Goal: Task Accomplishment & Management: Use online tool/utility

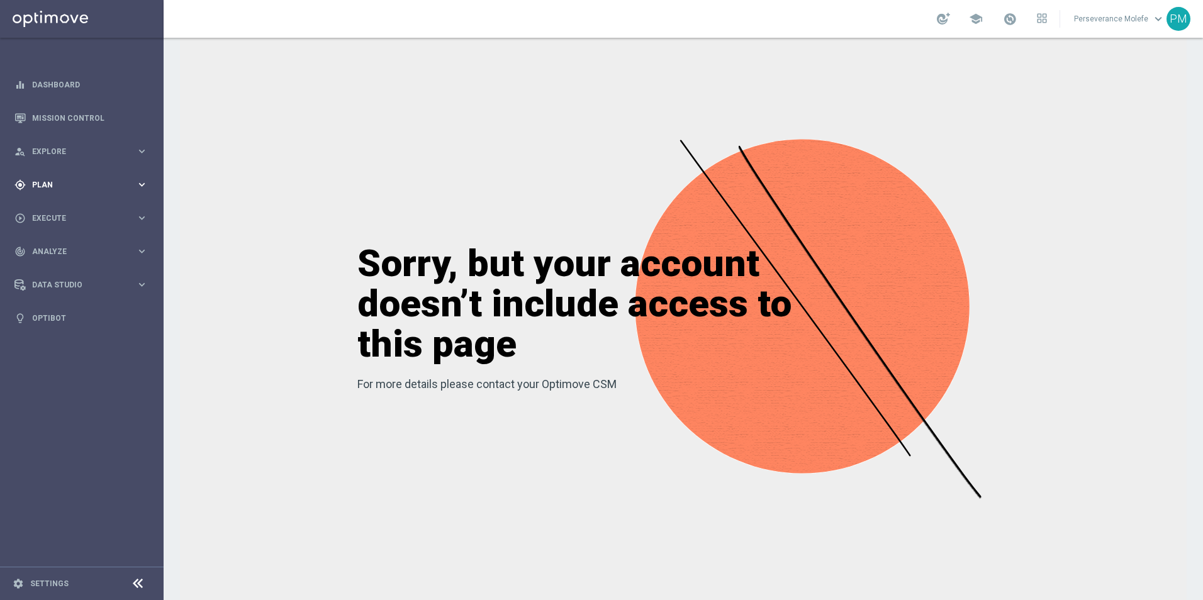
click at [67, 192] on div "gps_fixed Plan keyboard_arrow_right" at bounding box center [81, 184] width 162 height 33
click at [61, 254] on accordion "Templates keyboard_arrow_right Optimail Web Push Notifications Webpage Pop-up" at bounding box center [98, 248] width 130 height 19
click at [61, 252] on button "Templates keyboard_arrow_right" at bounding box center [91, 248] width 116 height 10
click at [62, 270] on link "Optimail" at bounding box center [85, 267] width 92 height 10
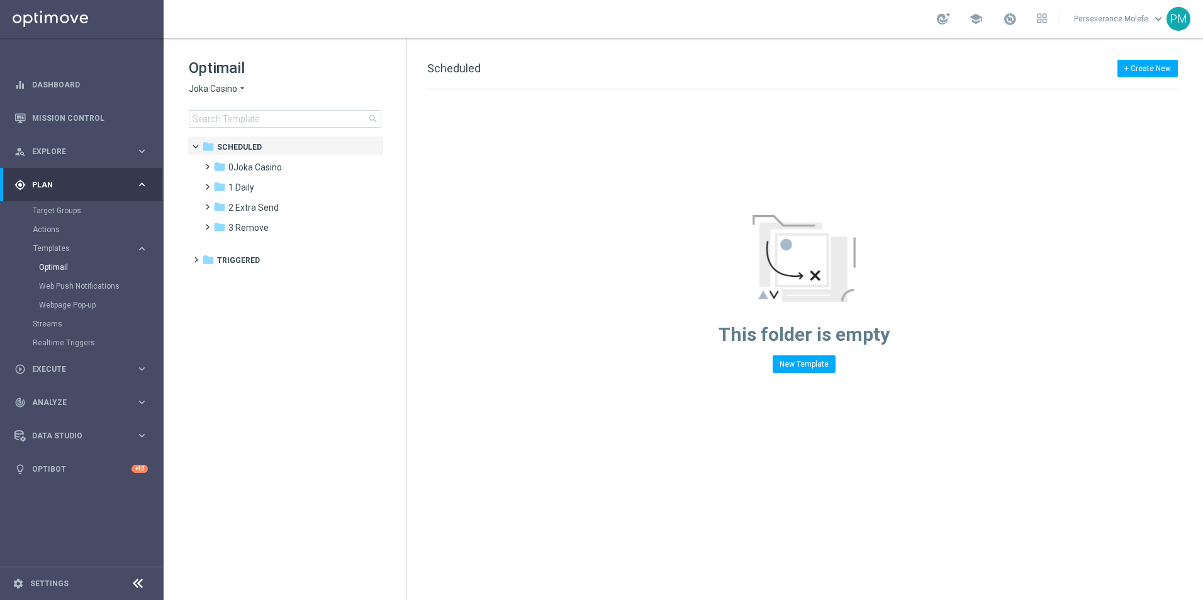
click at [228, 96] on div "Optimail Joka Casino arrow_drop_down × Joka Casino search" at bounding box center [298, 93] width 218 height 70
click at [226, 92] on span "Joka Casino" at bounding box center [213, 89] width 48 height 12
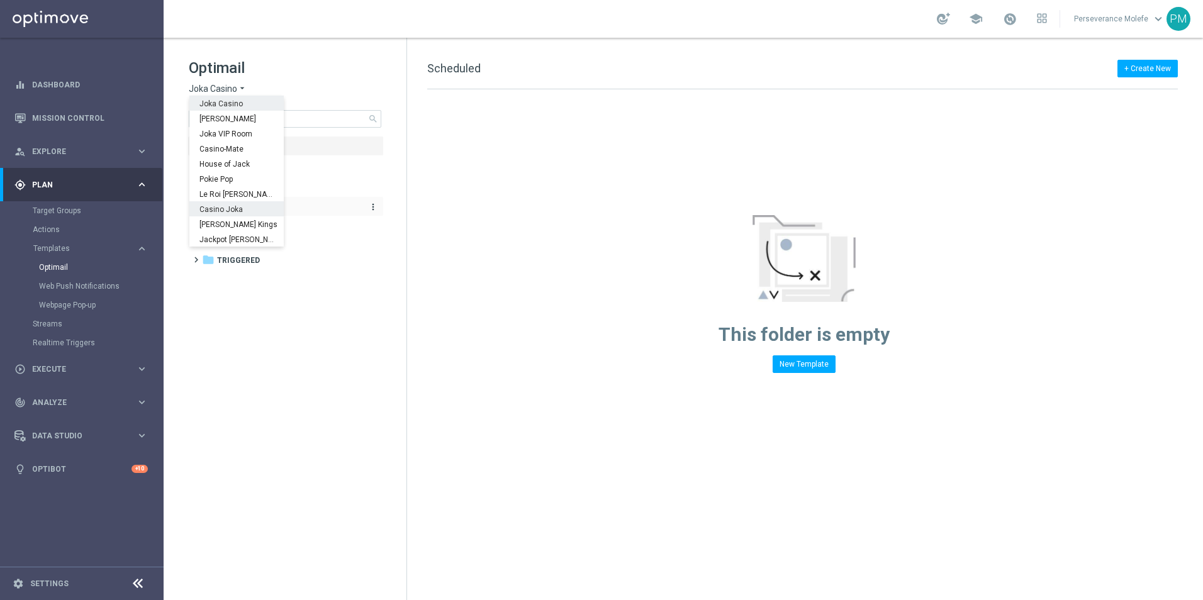
click at [0, 0] on span "Casino Joka" at bounding box center [0, 0] width 0 height 0
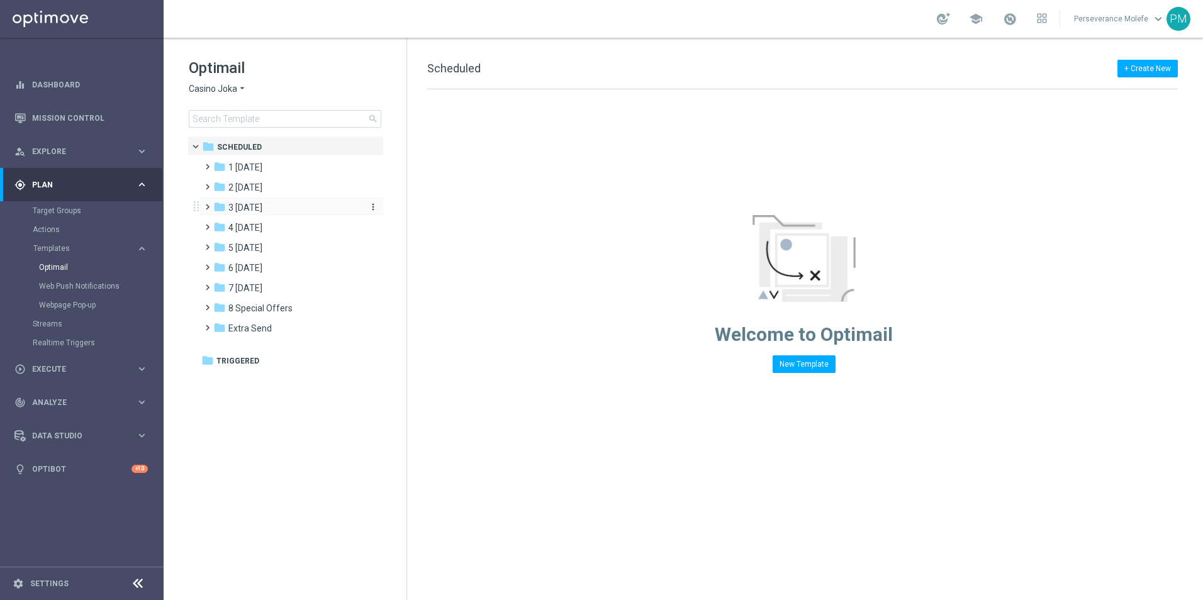
click at [262, 205] on span "3 [DATE]" at bounding box center [245, 207] width 34 height 11
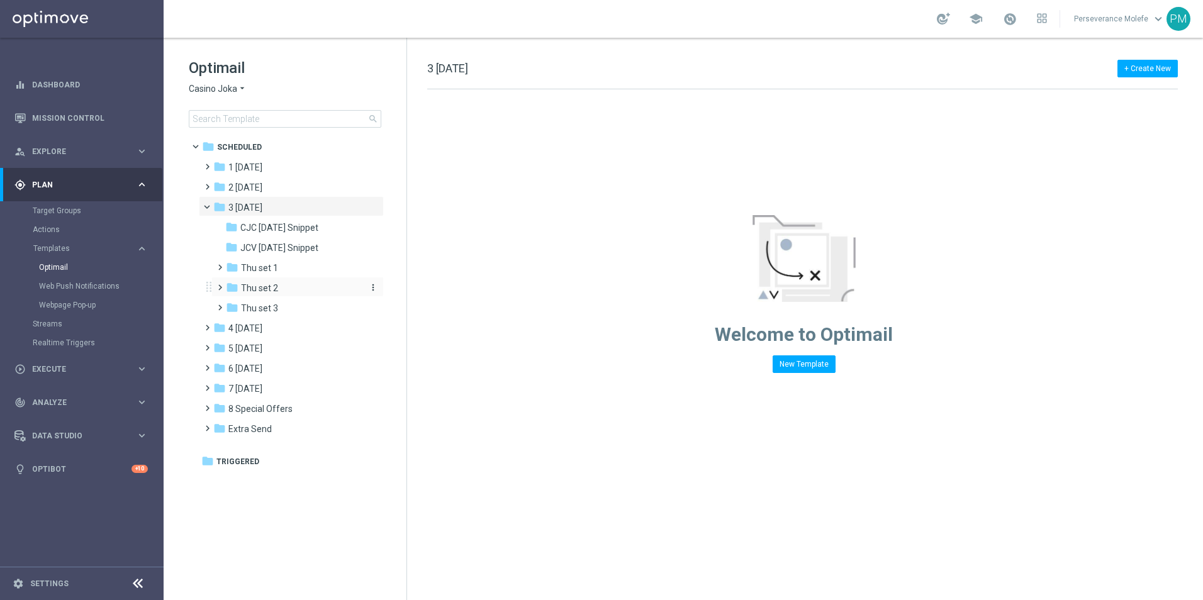
click at [284, 284] on div "folder Thu set 2" at bounding box center [293, 288] width 134 height 14
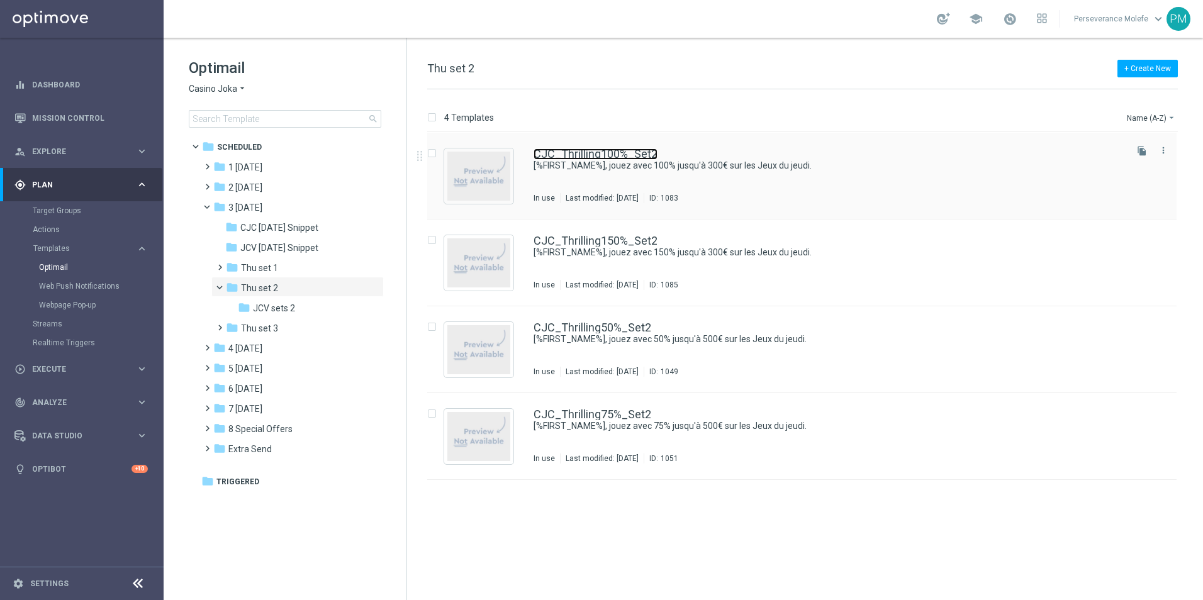
click at [625, 150] on link "CJC_Thrilling100%_Set2" at bounding box center [595, 153] width 124 height 11
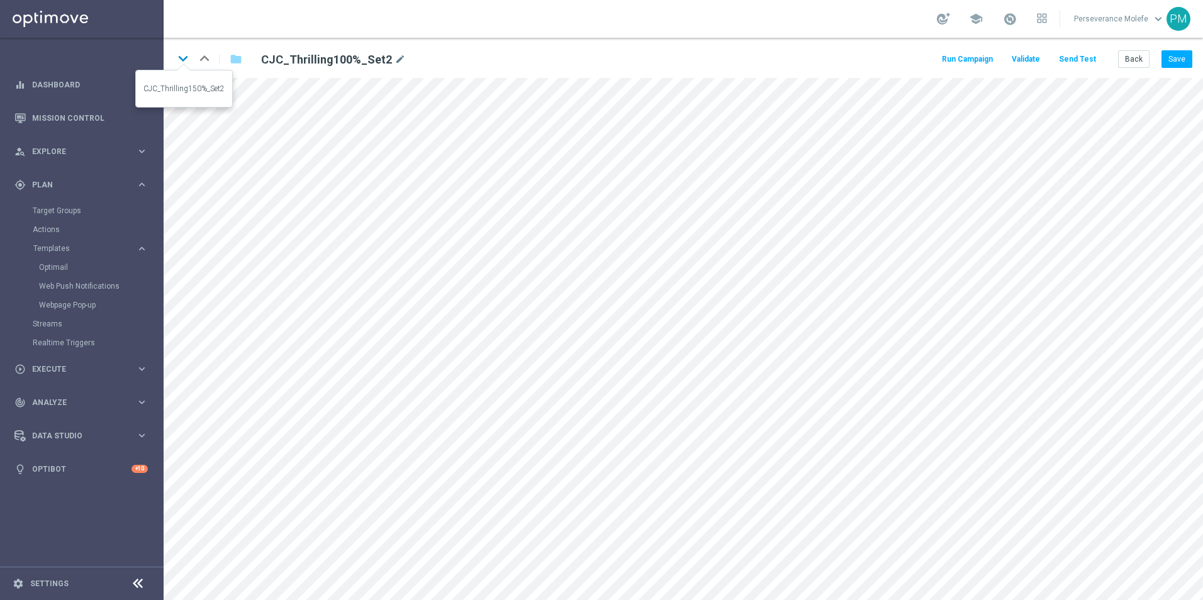
click at [185, 58] on icon "keyboard_arrow_down" at bounding box center [183, 58] width 19 height 19
click at [1179, 58] on button "Save" at bounding box center [1176, 59] width 31 height 18
click at [184, 66] on icon "keyboard_arrow_down" at bounding box center [183, 58] width 19 height 19
click at [1182, 56] on button "Save" at bounding box center [1176, 59] width 31 height 18
click at [185, 57] on icon "keyboard_arrow_down" at bounding box center [183, 58] width 19 height 19
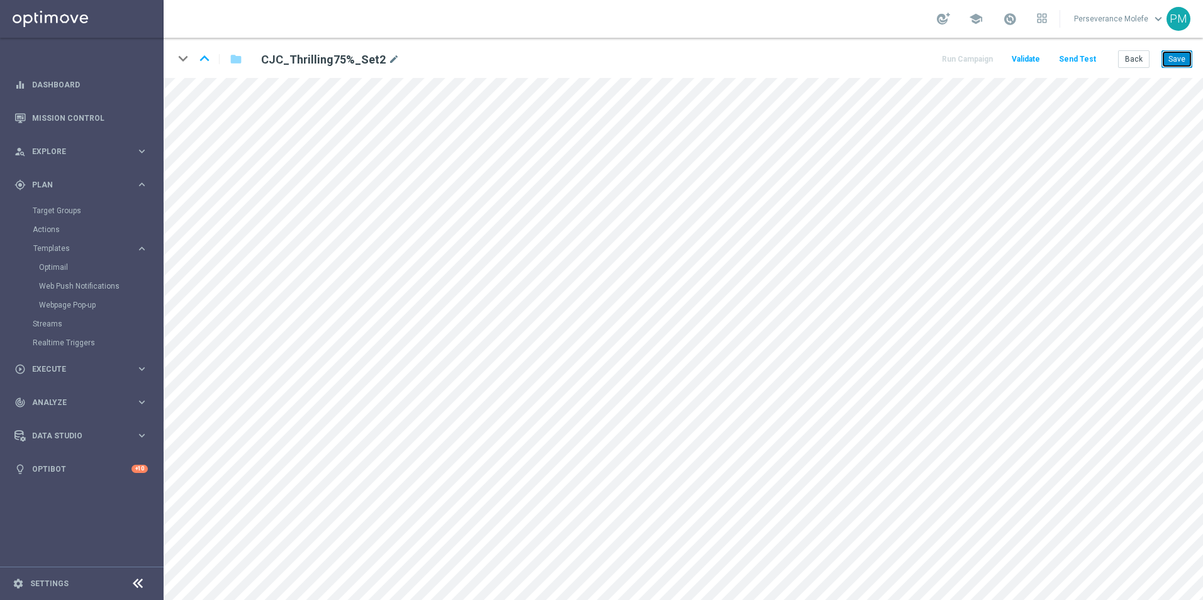
click at [1165, 65] on button "Save" at bounding box center [1176, 59] width 31 height 18
click at [1127, 62] on button "Back" at bounding box center [1133, 59] width 31 height 18
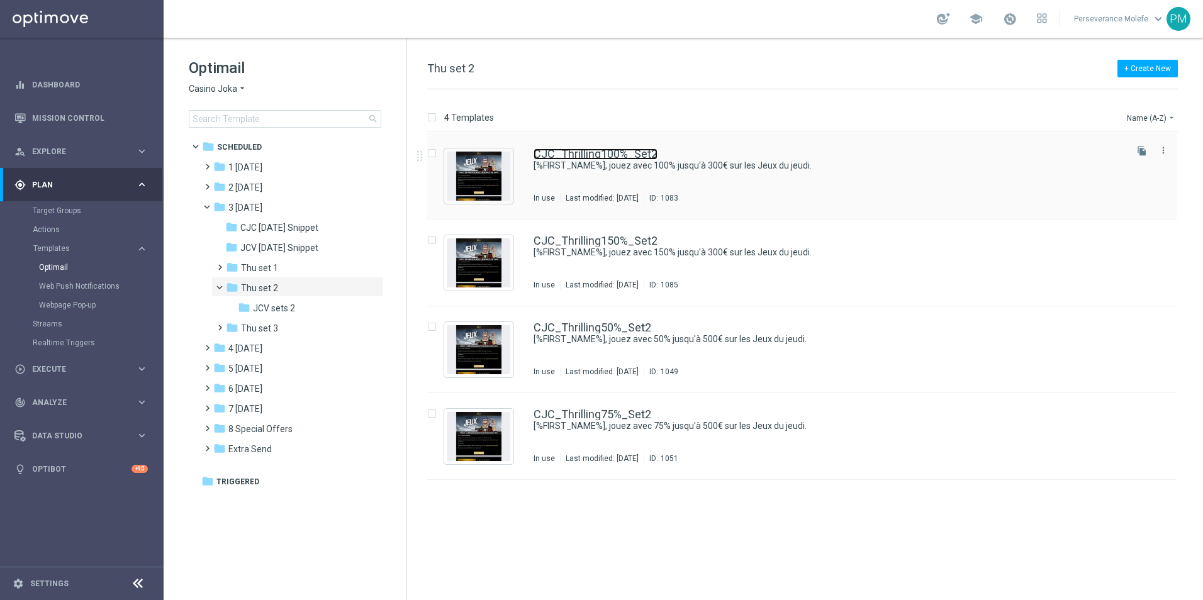
click at [612, 159] on link "CJC_Thrilling100%_Set2" at bounding box center [595, 153] width 124 height 11
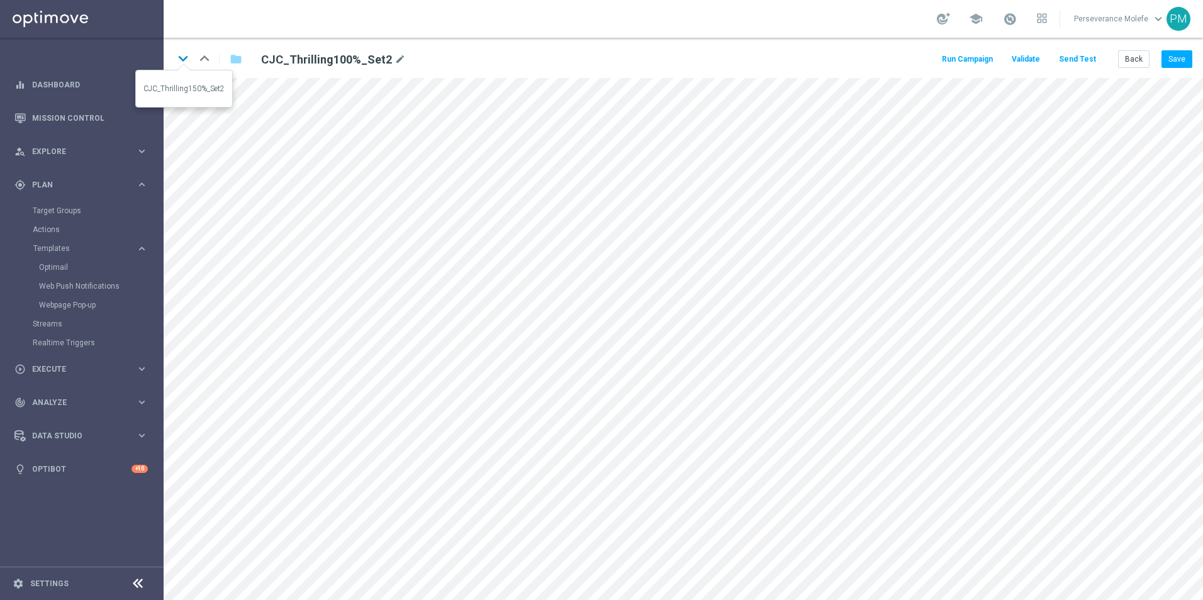
click at [182, 55] on icon "keyboard_arrow_down" at bounding box center [183, 58] width 19 height 19
click at [187, 63] on icon "keyboard_arrow_down" at bounding box center [183, 58] width 19 height 19
click at [179, 55] on icon "keyboard_arrow_down" at bounding box center [183, 58] width 19 height 19
click at [1178, 58] on button "Save" at bounding box center [1176, 59] width 31 height 18
click at [1130, 62] on button "Back" at bounding box center [1133, 59] width 31 height 18
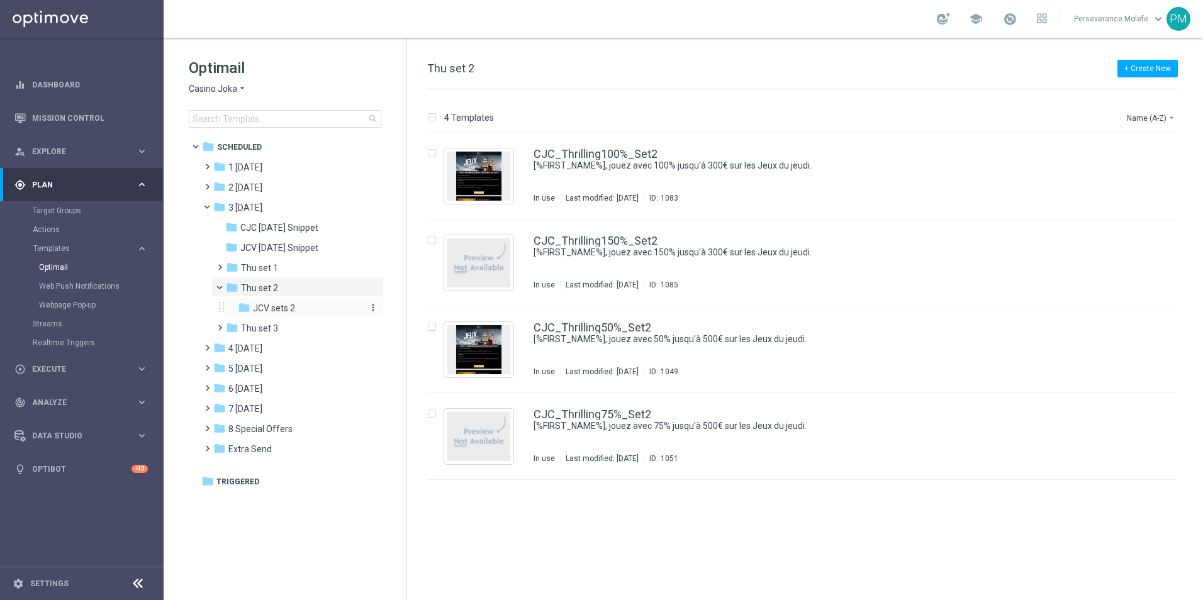
click at [294, 309] on span "JCV sets 2" at bounding box center [274, 308] width 42 height 11
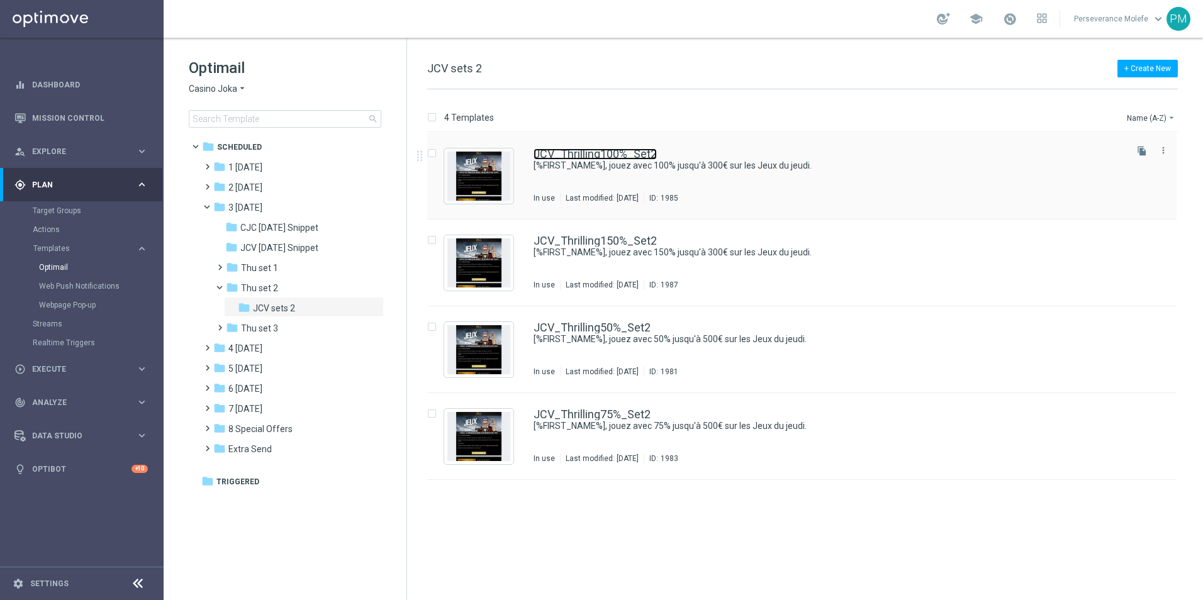
click at [597, 159] on link "JCV_Thrilling100%_Set2" at bounding box center [594, 153] width 123 height 11
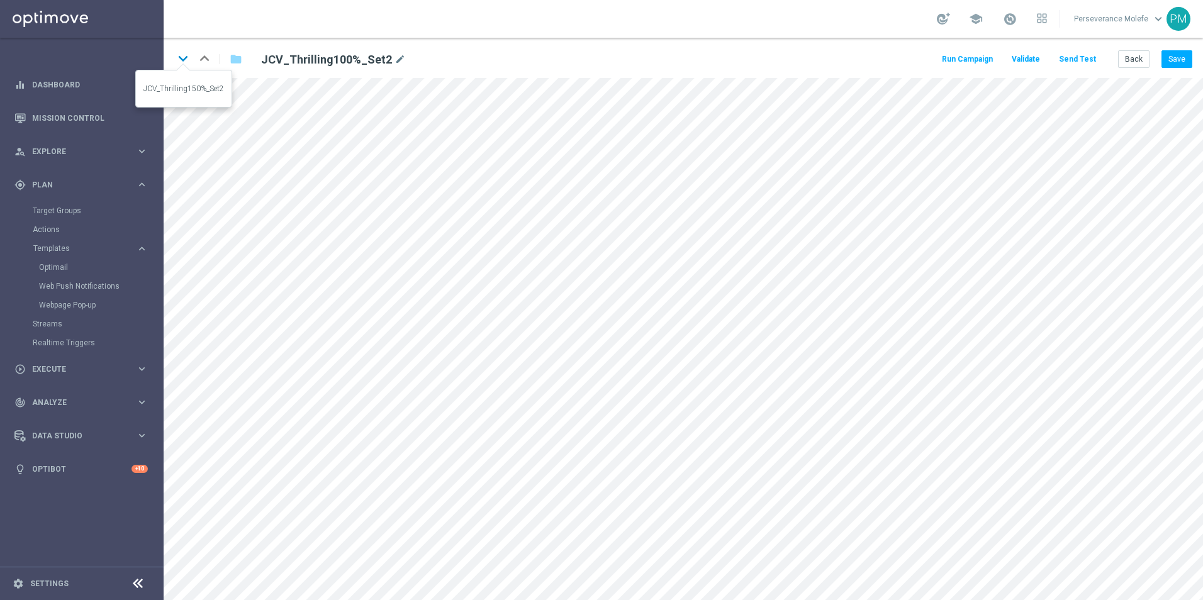
click at [187, 61] on icon "keyboard_arrow_down" at bounding box center [183, 58] width 19 height 19
click at [1186, 61] on button "Save" at bounding box center [1176, 59] width 31 height 18
click at [177, 55] on icon "keyboard_arrow_down" at bounding box center [183, 58] width 19 height 19
click at [1179, 60] on button "Save" at bounding box center [1176, 59] width 31 height 18
click at [189, 59] on icon "keyboard_arrow_down" at bounding box center [183, 58] width 19 height 19
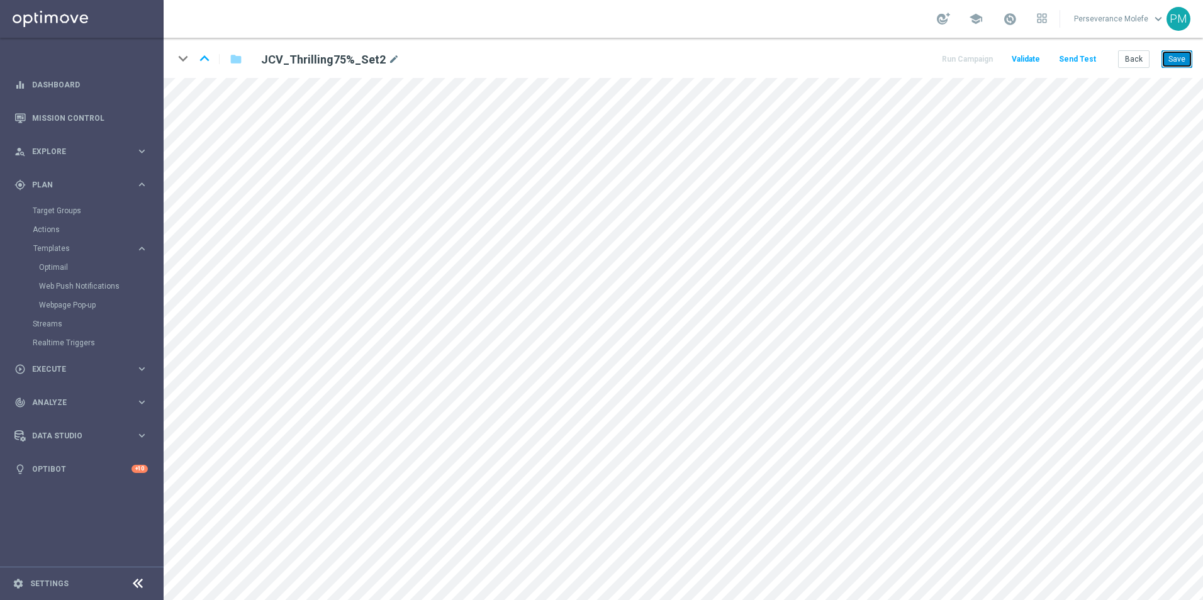
click at [1182, 63] on button "Save" at bounding box center [1176, 59] width 31 height 18
click at [523, 340] on icon "open_in_new" at bounding box center [524, 341] width 9 height 10
click at [1130, 60] on button "Back" at bounding box center [1133, 59] width 31 height 18
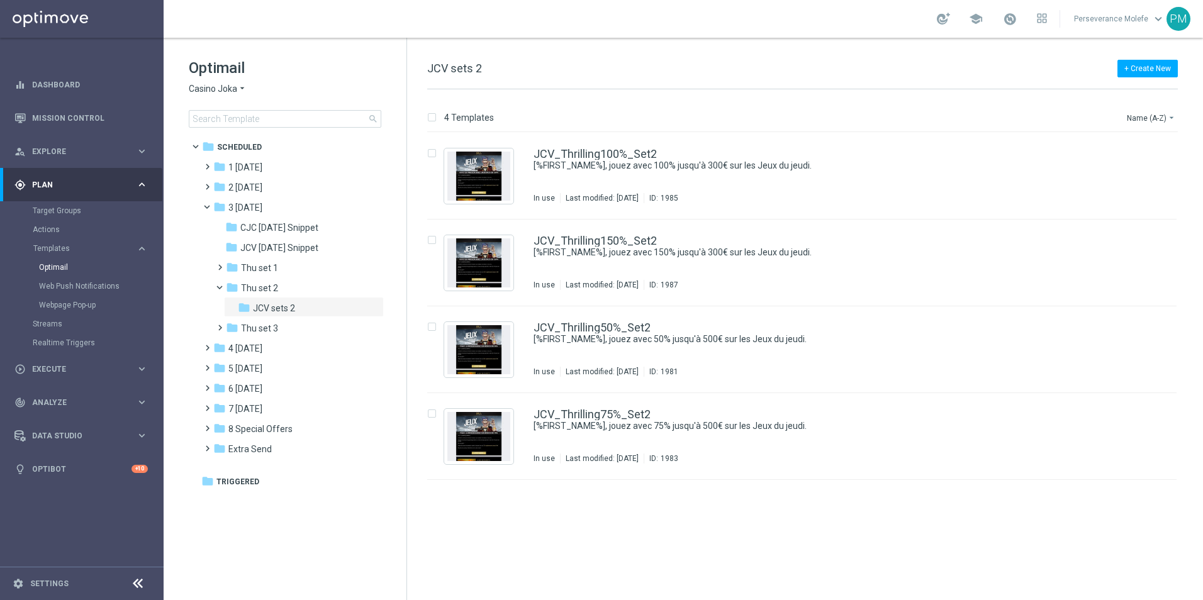
click at [237, 91] on icon "arrow_drop_down" at bounding box center [242, 89] width 10 height 12
click at [0, 0] on span "Le Roi [PERSON_NAME]" at bounding box center [0, 0] width 0 height 0
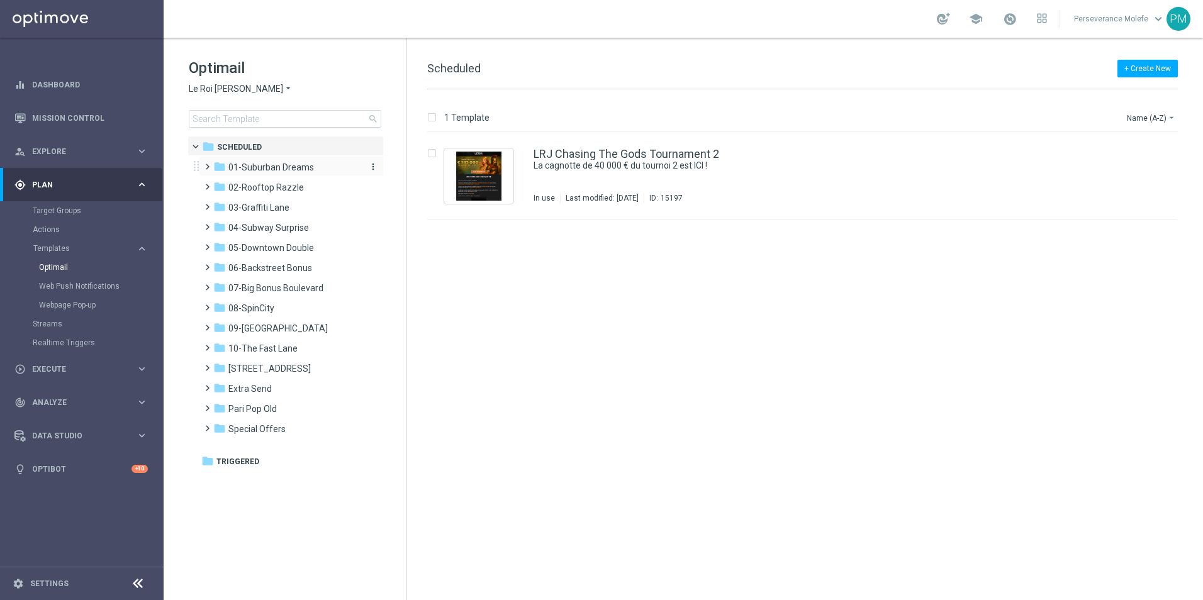
click at [286, 164] on span "01-Suburban Dreams" at bounding box center [271, 167] width 86 height 11
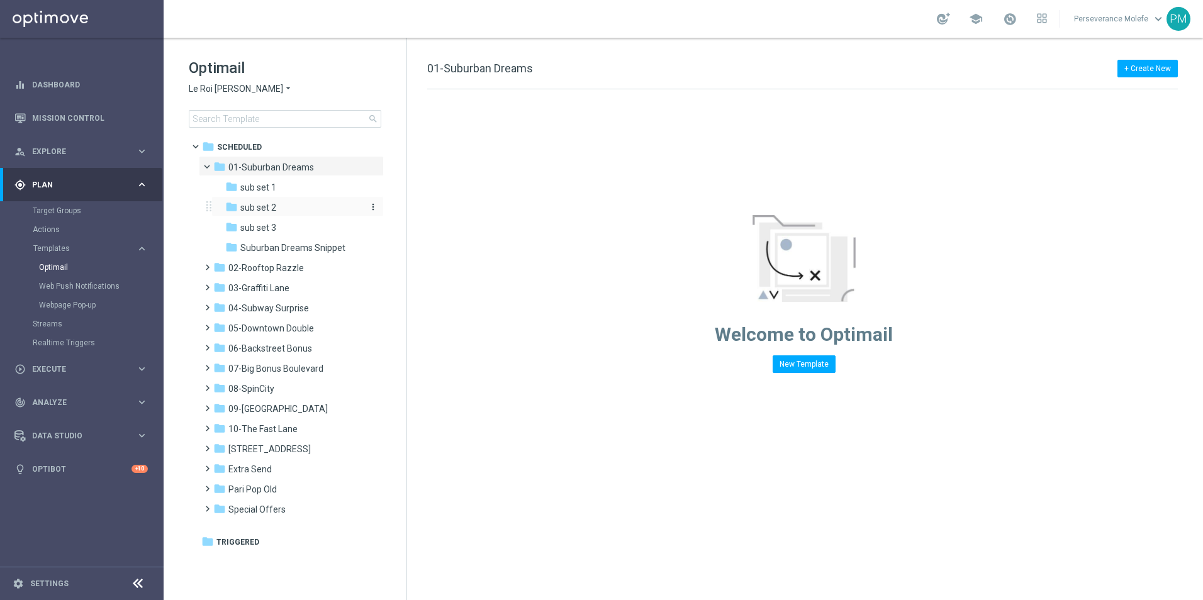
click at [275, 209] on span "sub set 2" at bounding box center [258, 207] width 36 height 11
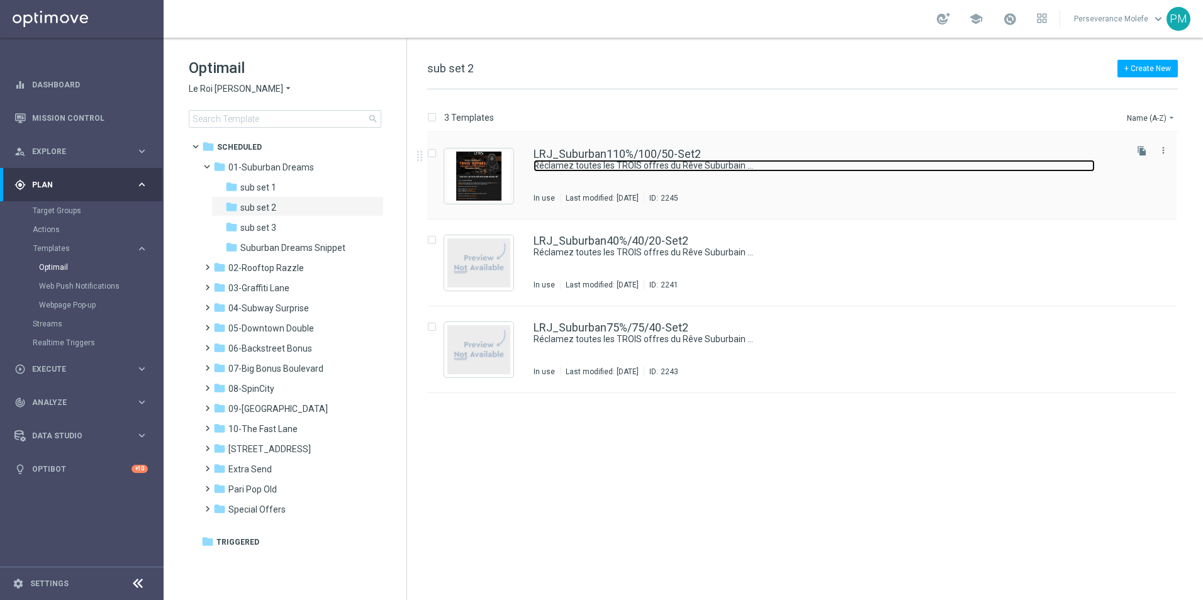
click at [570, 162] on link "Réclamez toutes les TROIS offres du Rêve Suburbain …" at bounding box center [813, 166] width 561 height 12
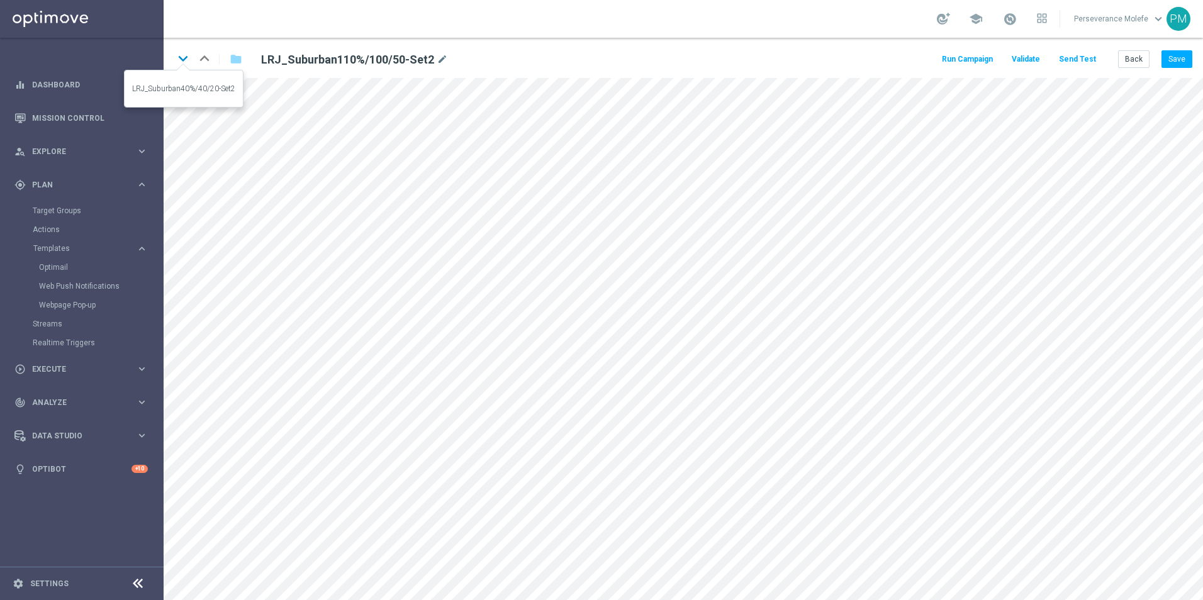
click at [180, 51] on icon "keyboard_arrow_down" at bounding box center [183, 58] width 19 height 19
click at [53, 268] on link "Optimail" at bounding box center [85, 267] width 92 height 10
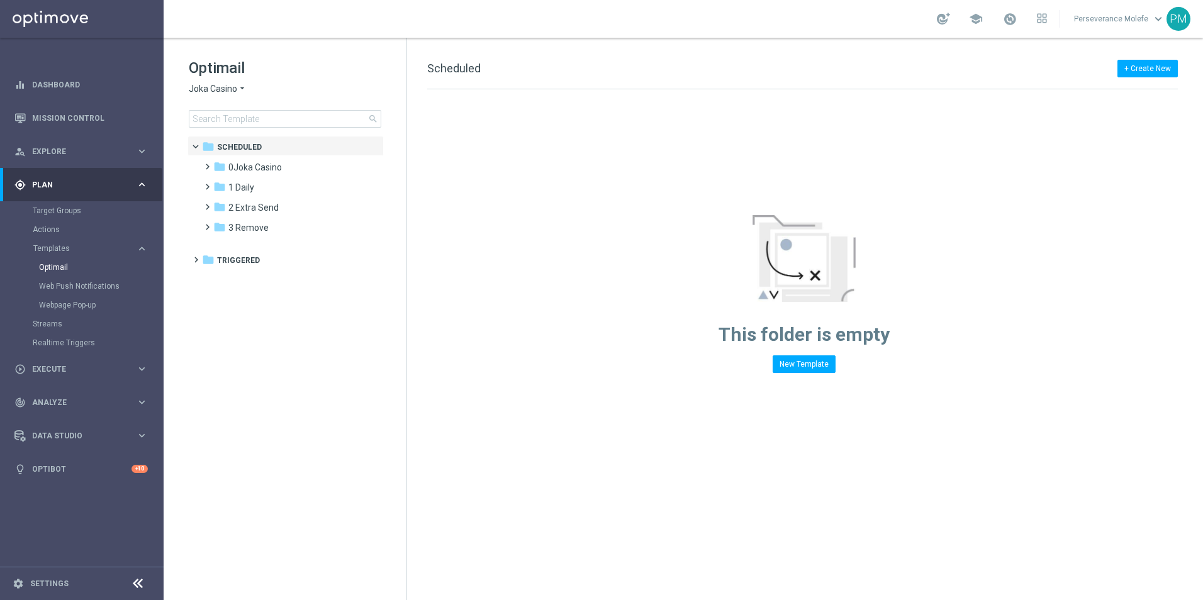
click at [207, 84] on span "Joka Casino" at bounding box center [213, 89] width 48 height 12
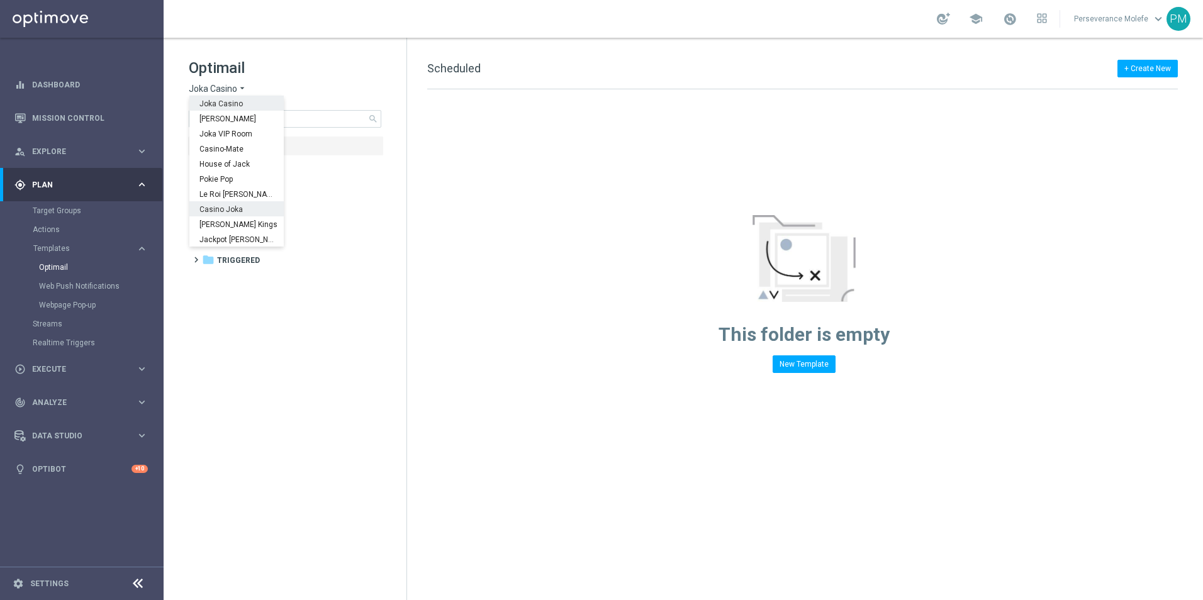
click at [226, 204] on div "Casino Joka" at bounding box center [236, 208] width 94 height 15
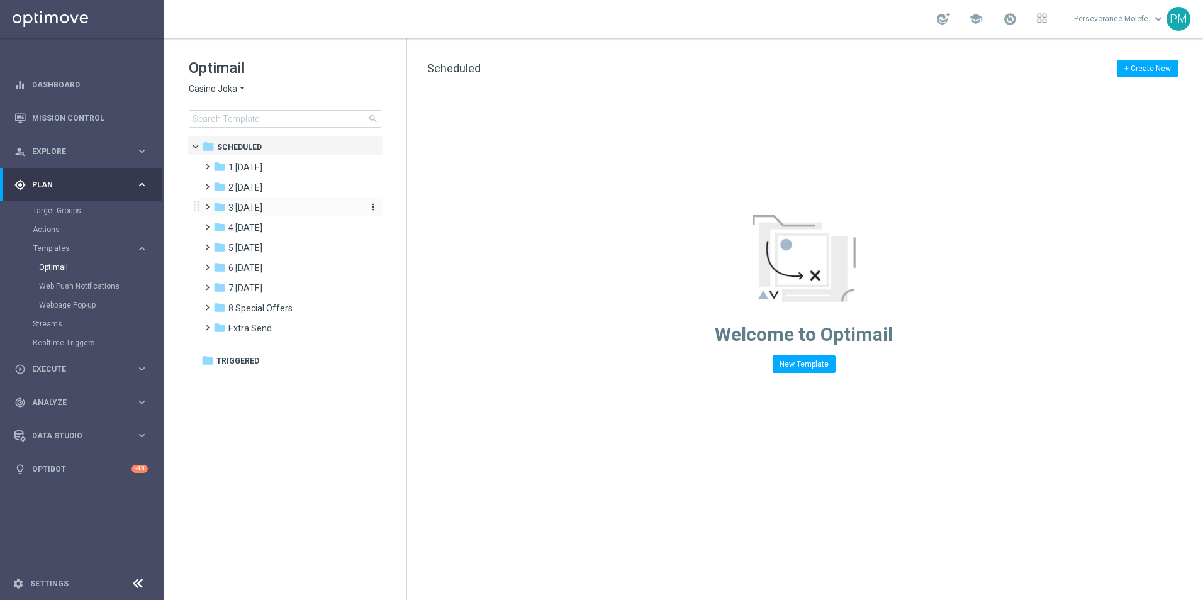
click at [283, 207] on div "folder 3 [DATE]" at bounding box center [285, 208] width 145 height 14
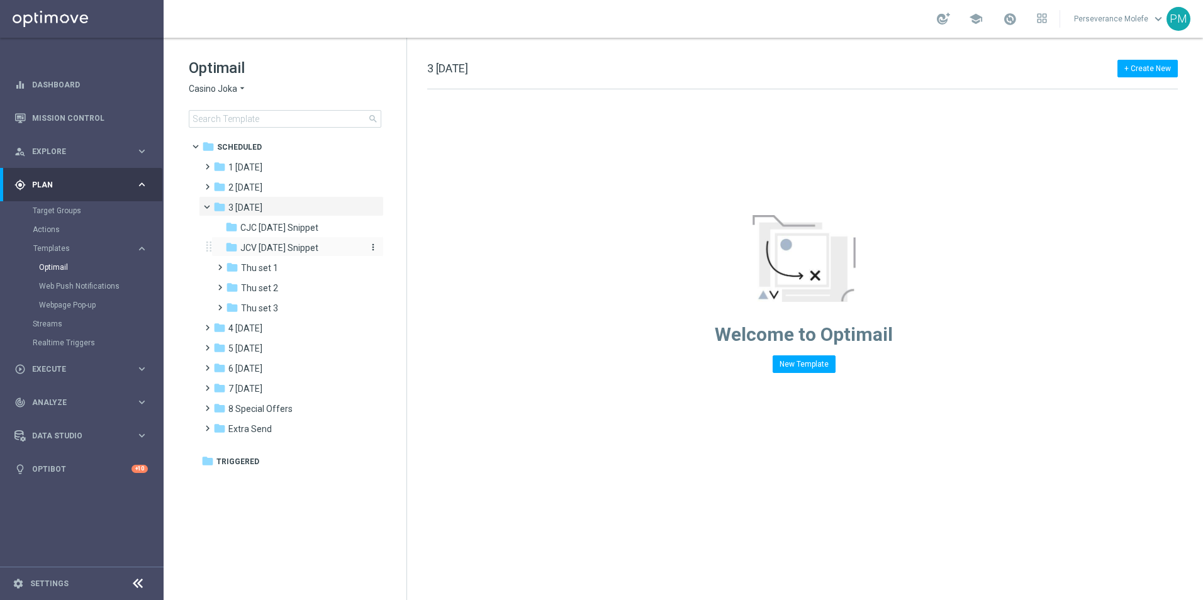
click at [296, 248] on span "JCV [DATE] Snippet" at bounding box center [279, 247] width 78 height 11
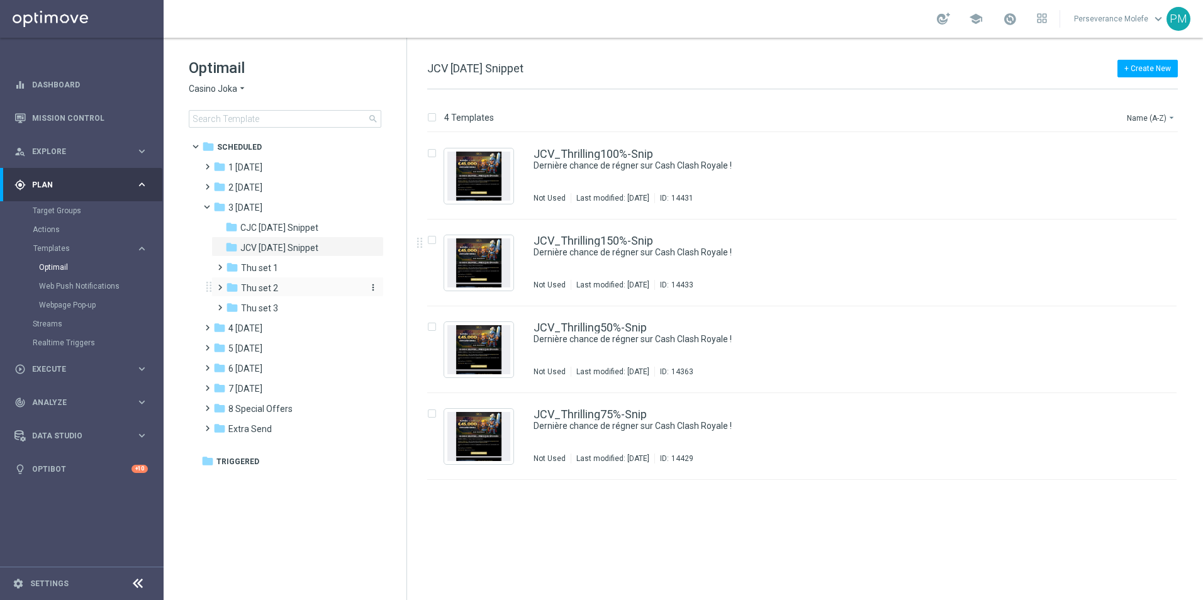
click at [289, 292] on div "folder Thu set 2" at bounding box center [293, 288] width 134 height 14
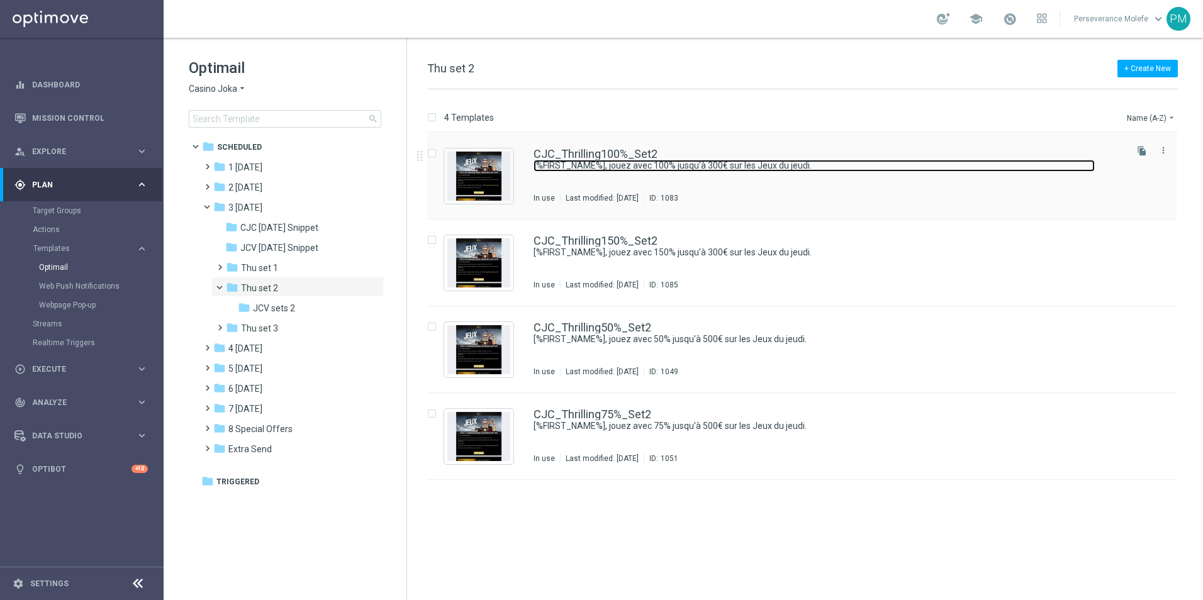
click at [615, 160] on link "[%FIRST_NAME%], jouez avec 100% jusqu'à 300€ sur les Jeux du jeudi." at bounding box center [813, 166] width 561 height 12
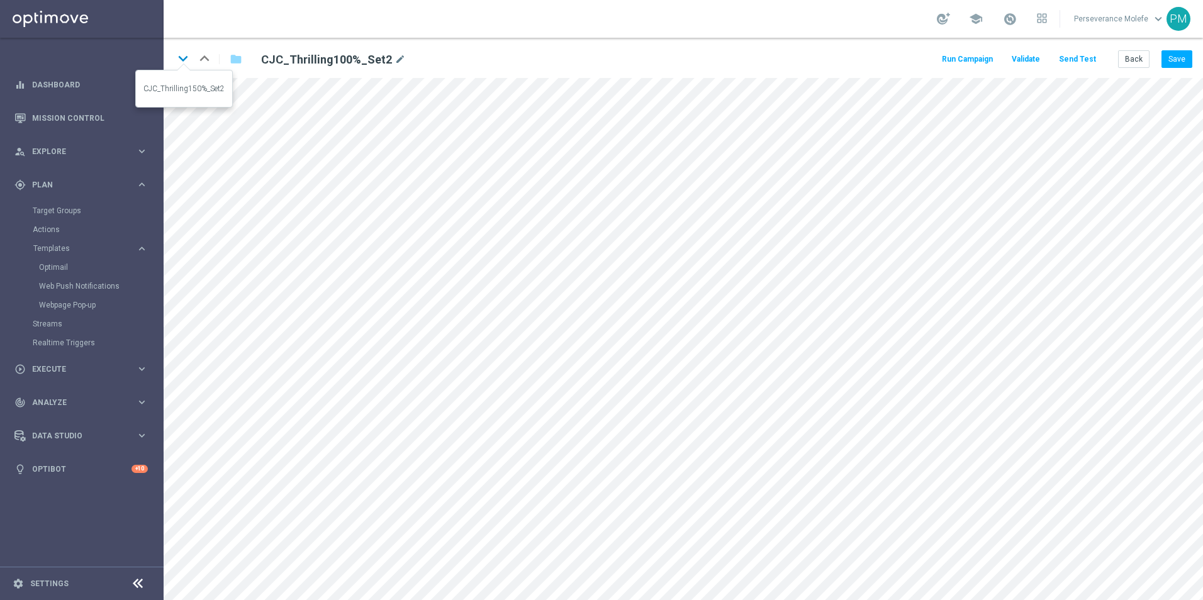
click at [188, 67] on icon "keyboard_arrow_down" at bounding box center [183, 58] width 19 height 19
click at [187, 67] on icon "keyboard_arrow_down" at bounding box center [183, 58] width 19 height 19
click at [182, 64] on icon "keyboard_arrow_down" at bounding box center [183, 58] width 19 height 19
click at [1130, 56] on button "Back" at bounding box center [1133, 59] width 31 height 18
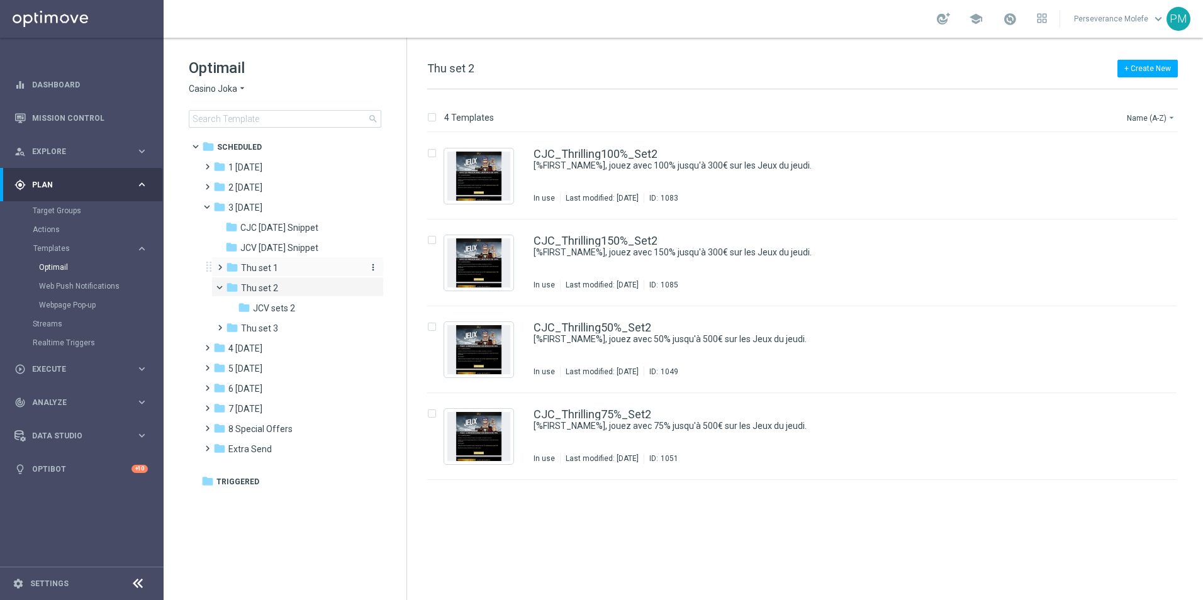
click at [301, 269] on div "folder Thu set 1" at bounding box center [293, 268] width 134 height 14
click at [296, 284] on div "folder JCV set1" at bounding box center [300, 288] width 124 height 14
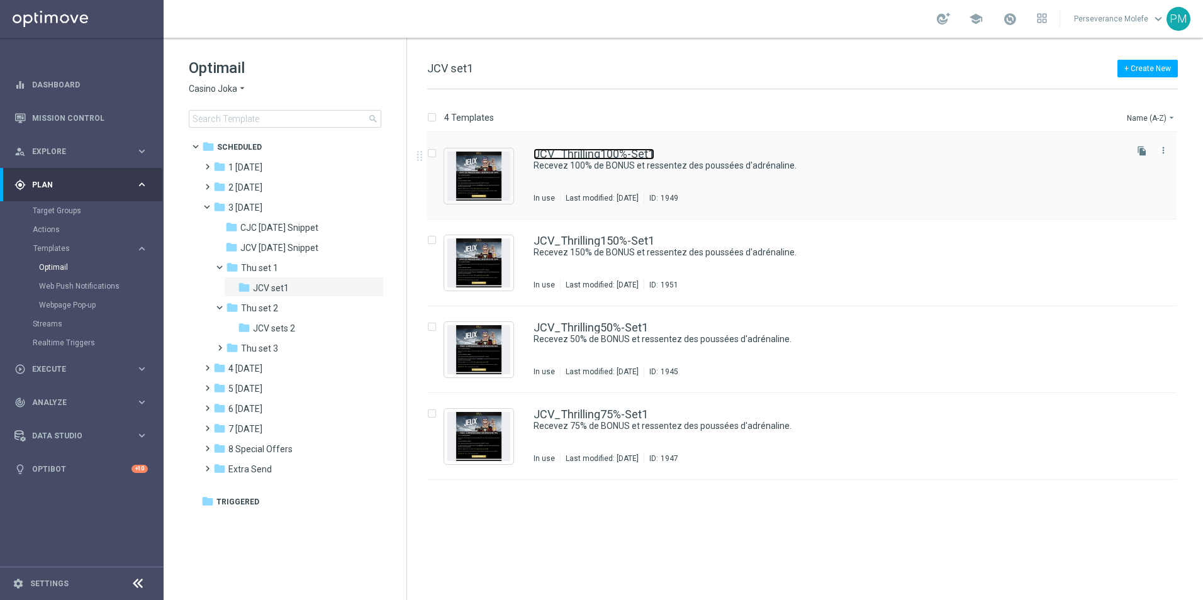
click at [645, 150] on link "JCV_Thrilling100%-Set1" at bounding box center [593, 153] width 121 height 11
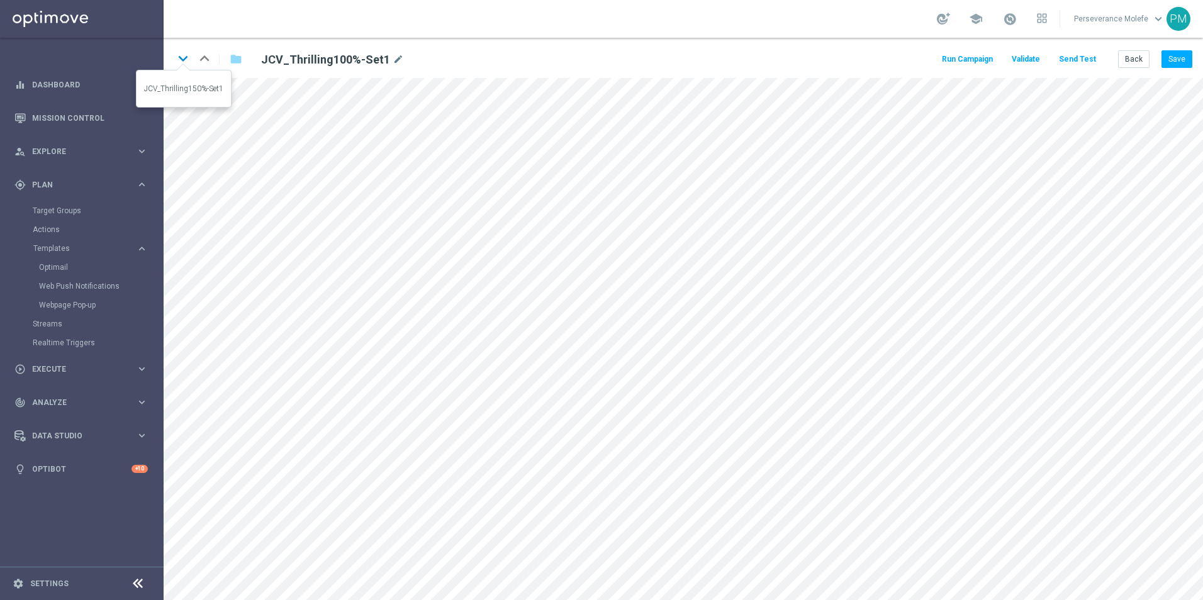
click at [186, 64] on icon "keyboard_arrow_down" at bounding box center [183, 58] width 19 height 19
click at [176, 56] on icon "keyboard_arrow_down" at bounding box center [183, 58] width 19 height 19
click at [60, 265] on link "Optimail" at bounding box center [85, 267] width 92 height 10
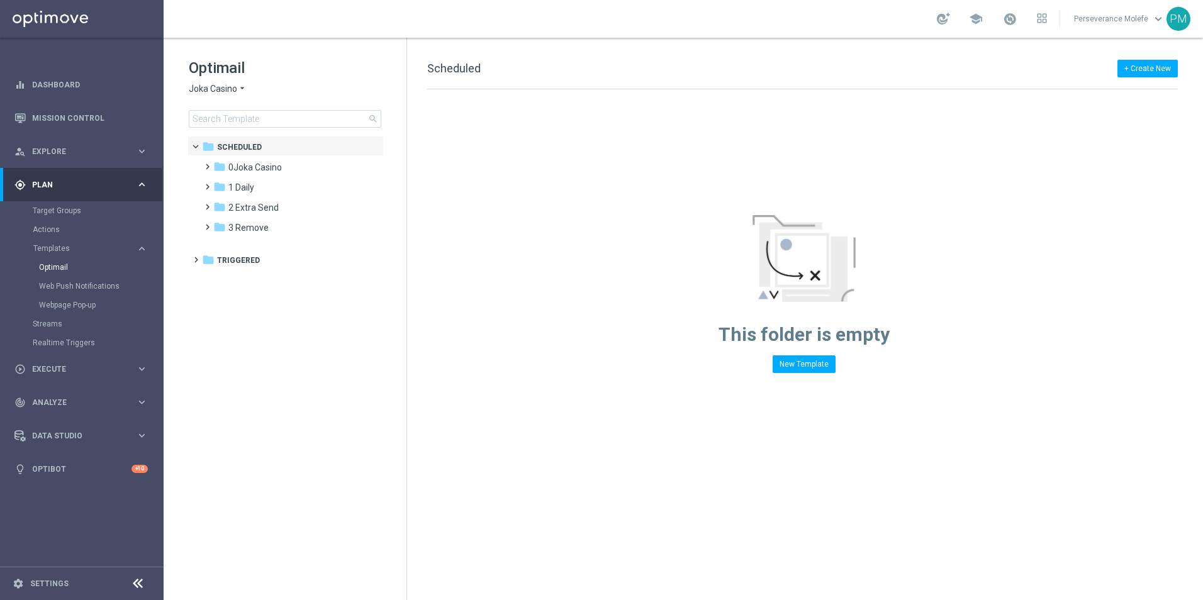
click at [230, 93] on span "Joka Casino" at bounding box center [213, 89] width 48 height 12
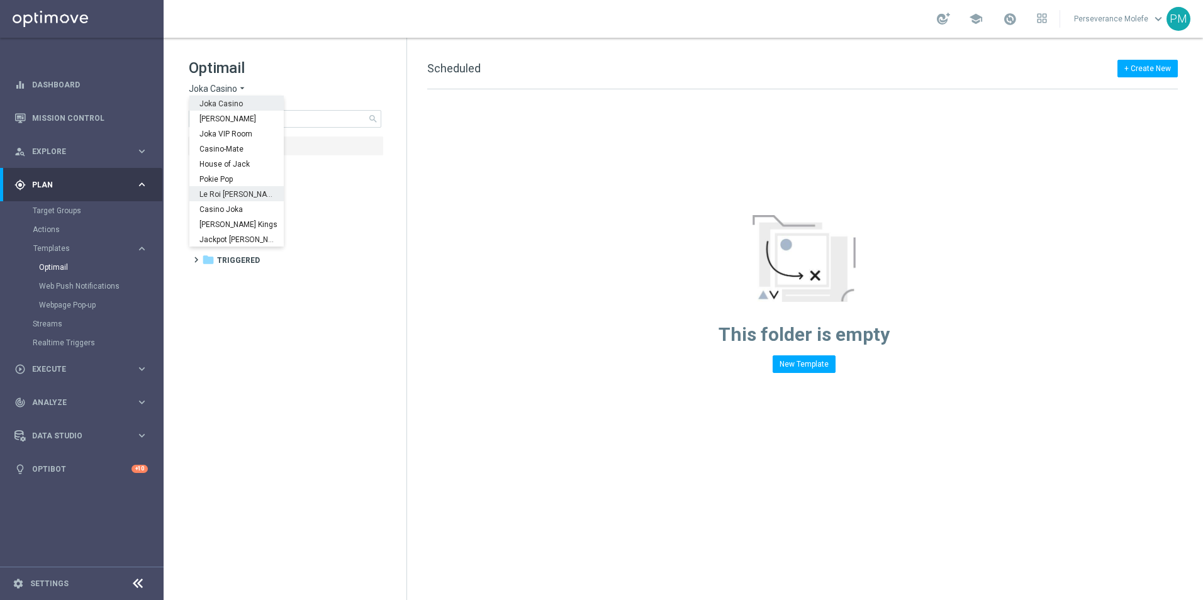
click at [228, 201] on div "Le Roi [PERSON_NAME]" at bounding box center [236, 193] width 94 height 15
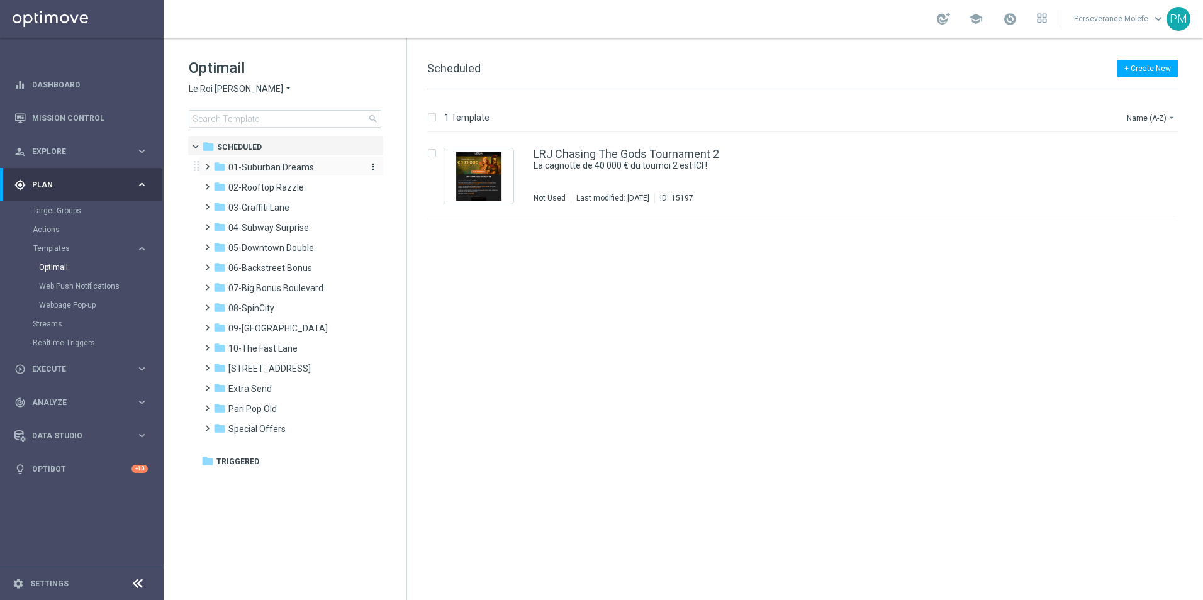
click at [273, 167] on span "01-Suburban Dreams" at bounding box center [271, 167] width 86 height 11
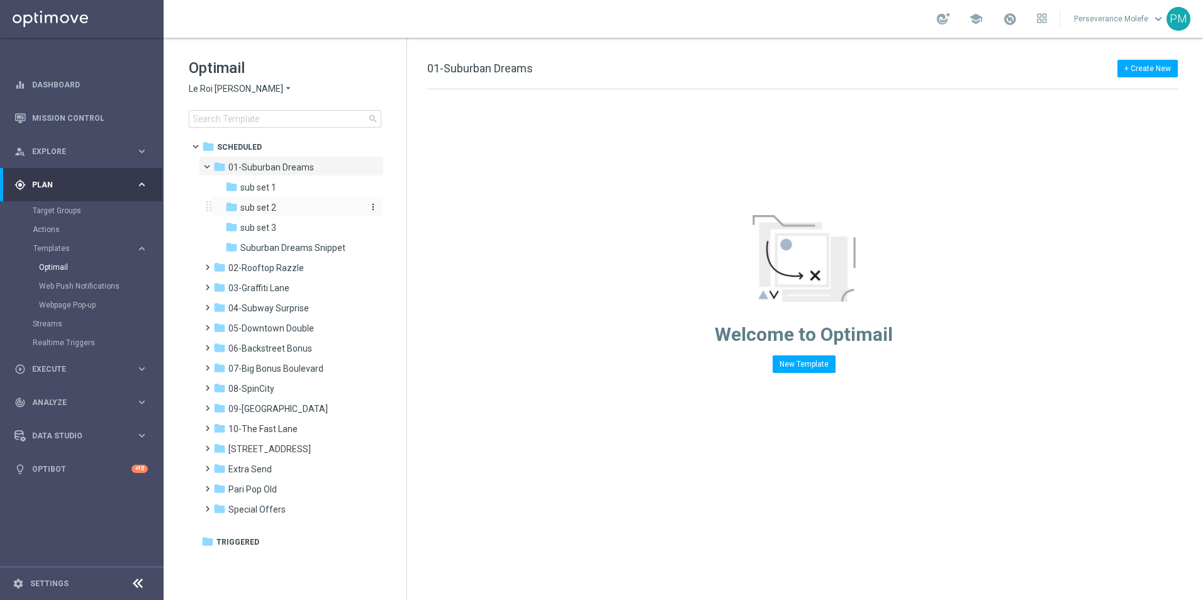
click at [284, 212] on div "folder sub set 2" at bounding box center [292, 208] width 134 height 14
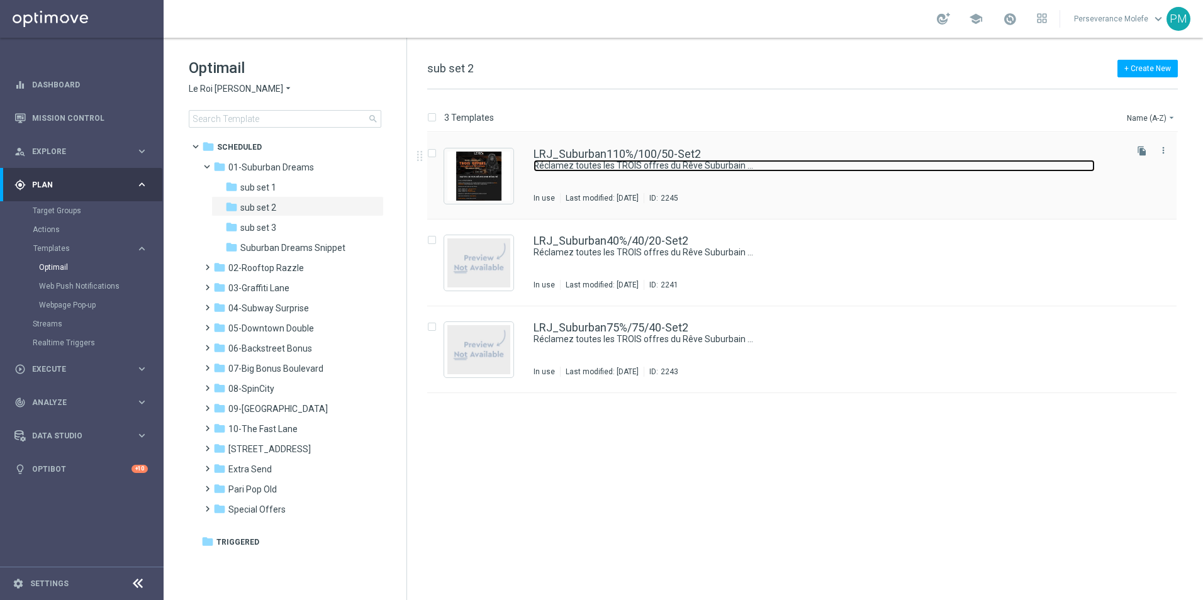
click at [564, 161] on link "Réclamez toutes les TROIS offres du Rêve Suburbain …" at bounding box center [813, 166] width 561 height 12
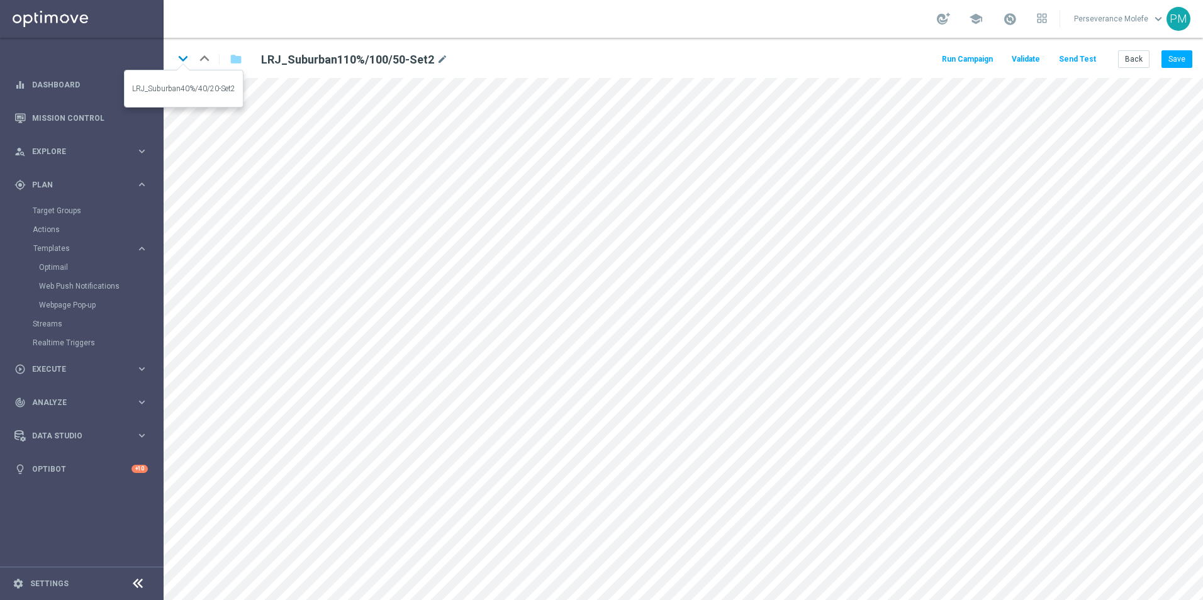
click at [186, 55] on icon "keyboard_arrow_down" at bounding box center [183, 58] width 19 height 19
click at [183, 61] on icon "keyboard_arrow_down" at bounding box center [183, 58] width 19 height 19
click at [56, 267] on link "Optimail" at bounding box center [85, 267] width 92 height 10
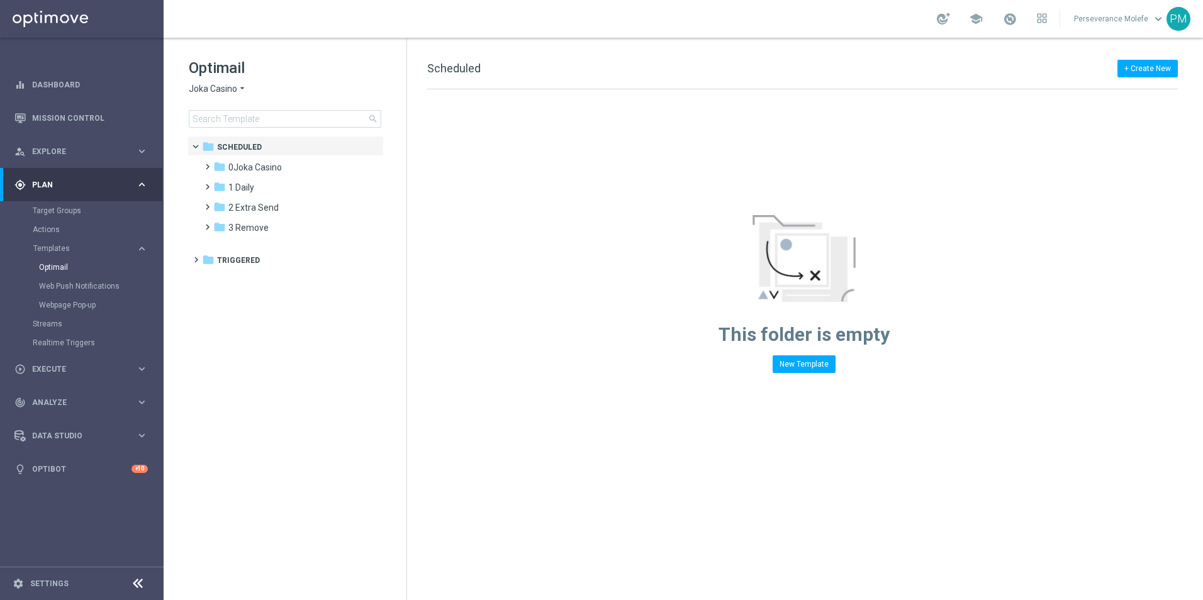
click at [233, 87] on span "Joka Casino" at bounding box center [213, 89] width 48 height 12
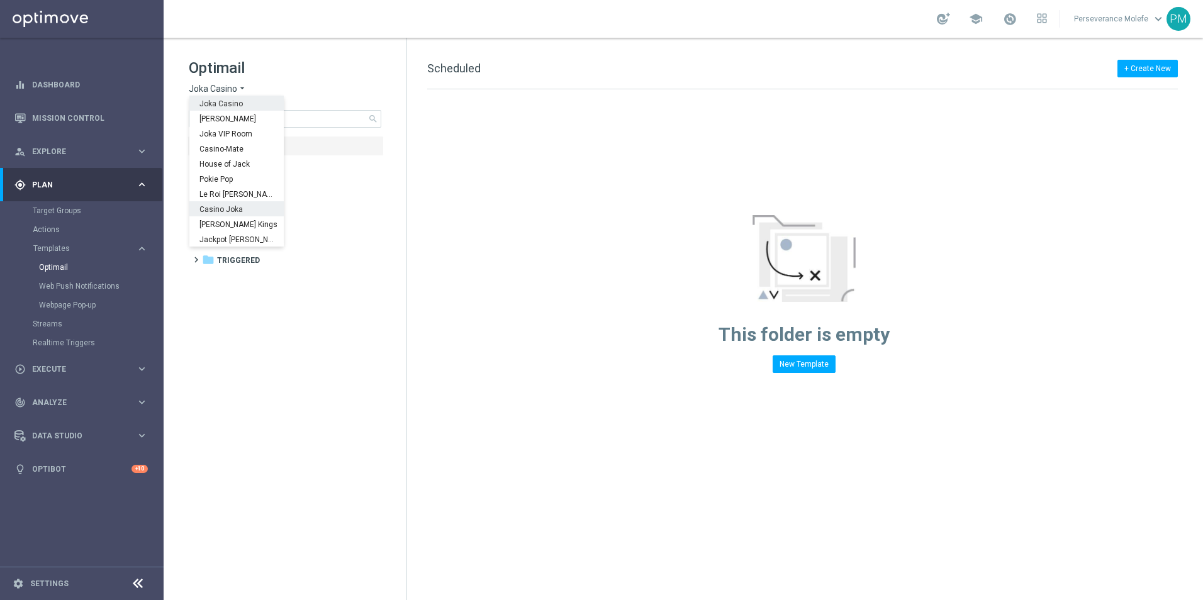
click at [225, 201] on div "Le Roi [PERSON_NAME]" at bounding box center [236, 193] width 94 height 15
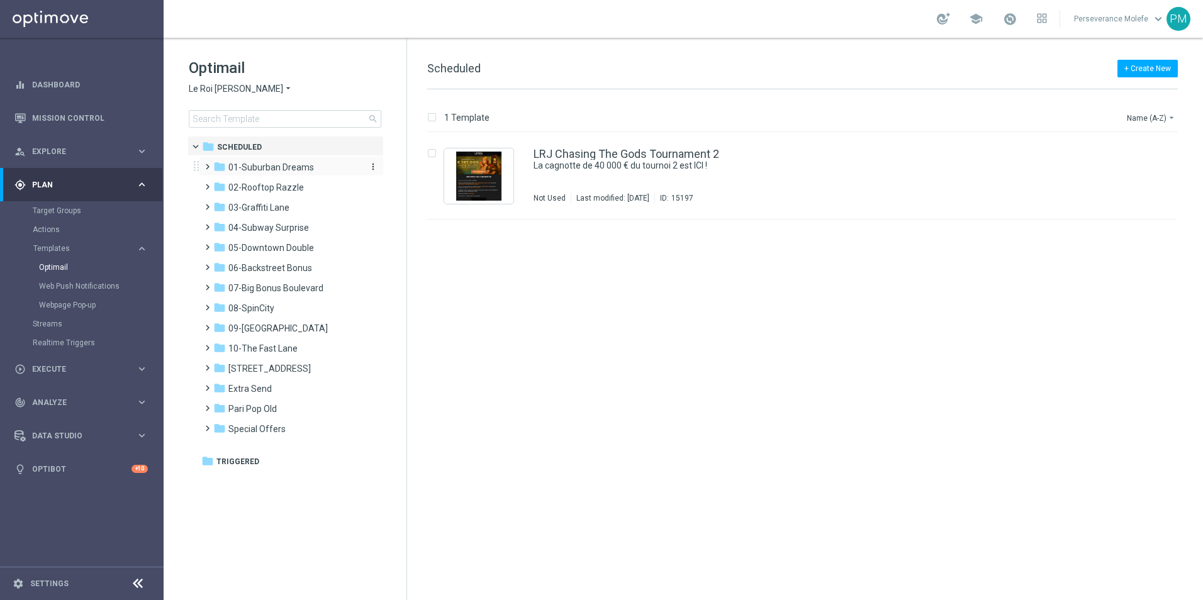
click at [261, 164] on span "01-Suburban Dreams" at bounding box center [271, 167] width 86 height 11
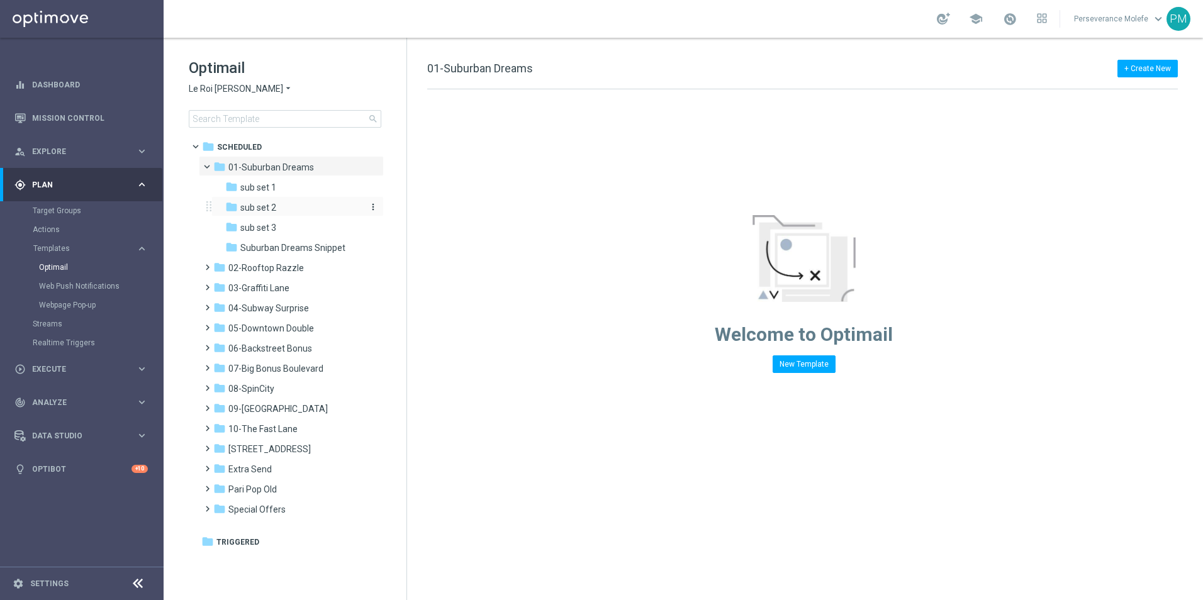
click at [282, 206] on div "folder sub set 2" at bounding box center [292, 208] width 134 height 14
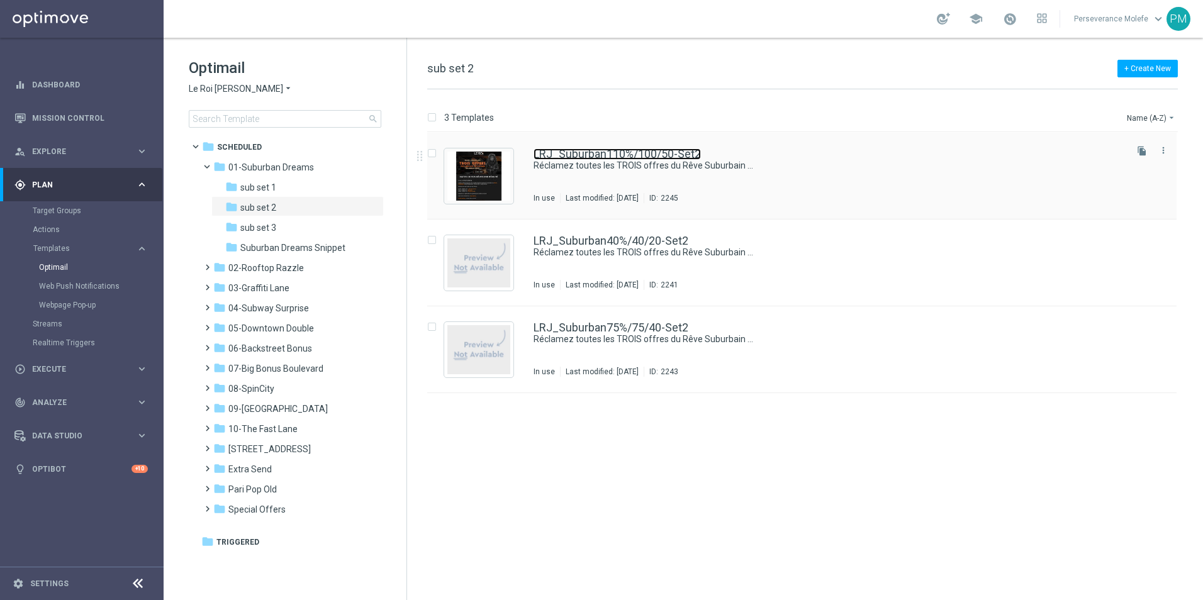
click at [608, 156] on link "LRJ_Suburban110%/100/50-Set2" at bounding box center [616, 153] width 167 height 11
